Goal: Navigation & Orientation: Go to known website

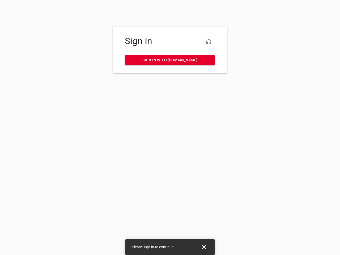
click at [209, 42] on icon "button" at bounding box center [208, 42] width 6 height 6
click at [204, 247] on icon "Close" at bounding box center [204, 247] width 4 height 4
